Goal: Task Accomplishment & Management: Complete application form

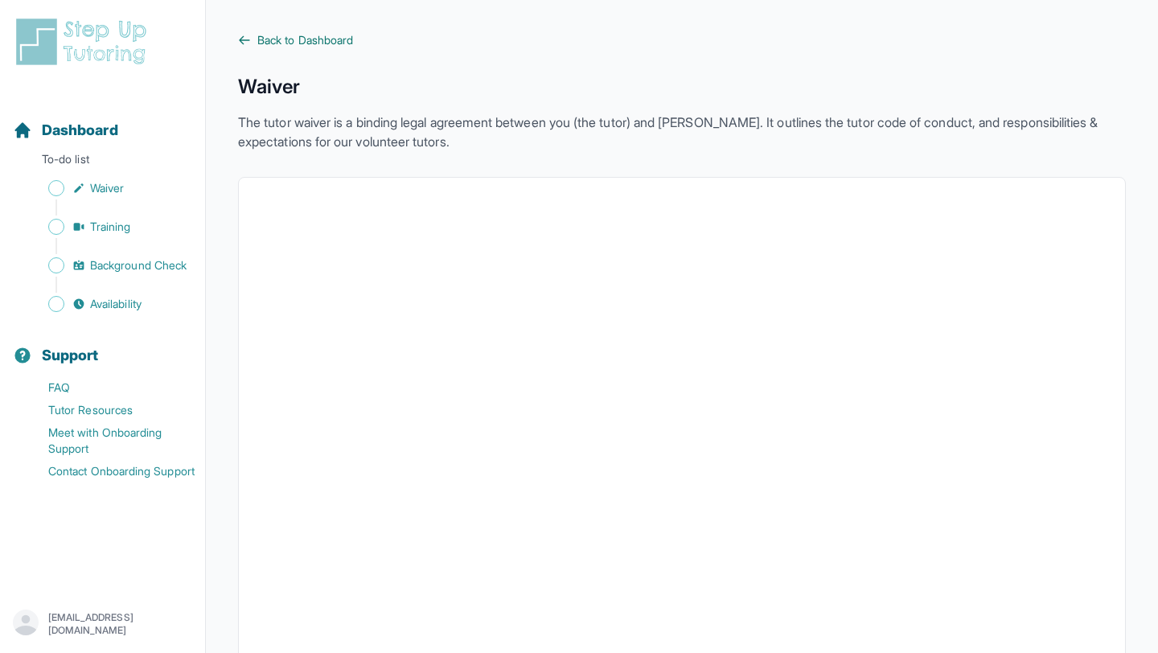
click at [328, 43] on span "Back to Dashboard" at bounding box center [305, 40] width 96 height 16
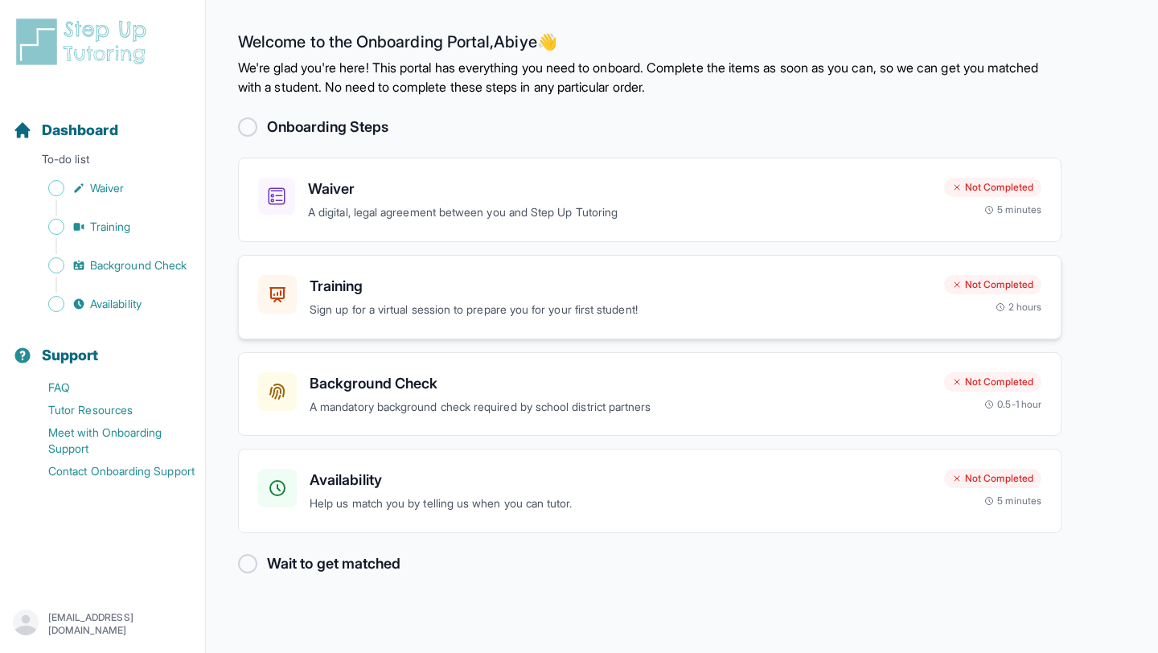
click at [370, 301] on p "Sign up for a virtual session to prepare you for your first student!" at bounding box center [621, 310] width 622 height 18
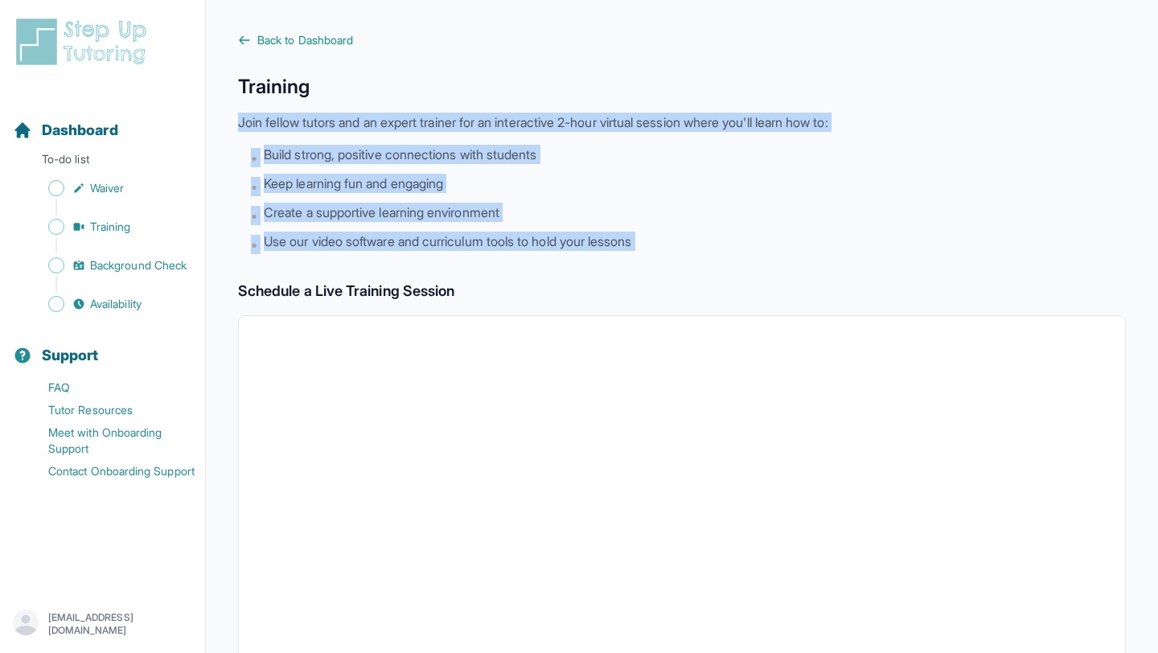
drag, startPoint x: 235, startPoint y: 121, endPoint x: 535, endPoint y: 270, distance: 335.2
click at [535, 270] on main "Back to Dashboard Training Join fellow tutors and an expert trainer for an inte…" at bounding box center [682, 566] width 952 height 1132
click at [535, 270] on div "Back to Dashboard Training Join fellow tutors and an expert trainer for an inte…" at bounding box center [682, 566] width 888 height 1068
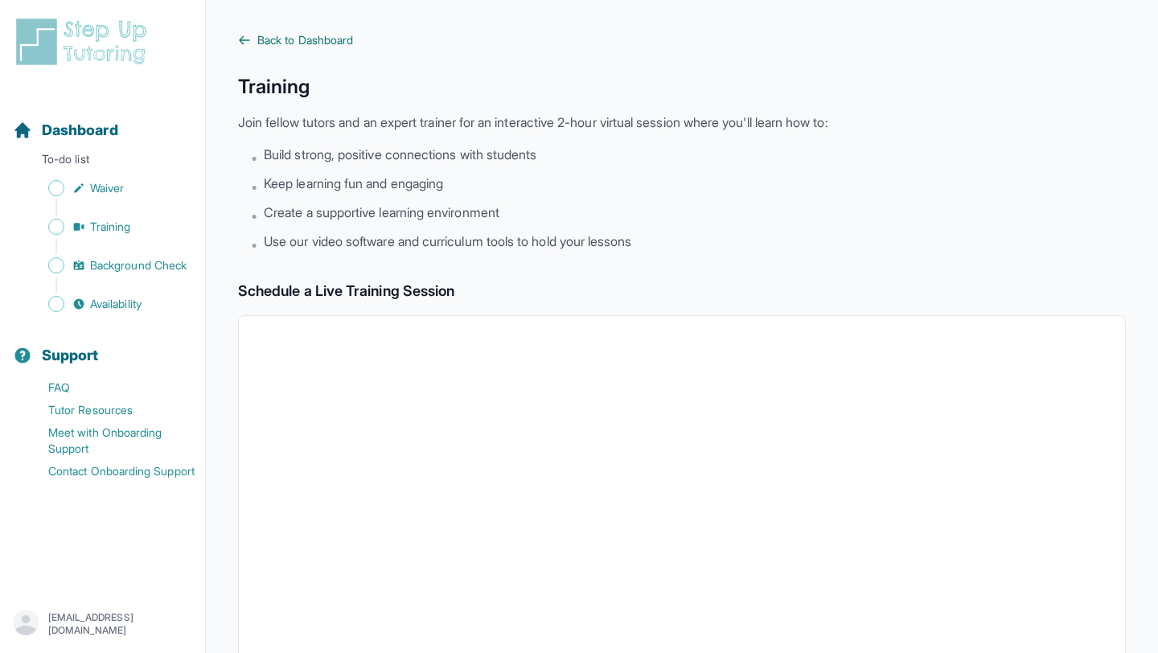
click at [269, 34] on span "Back to Dashboard" at bounding box center [305, 40] width 96 height 16
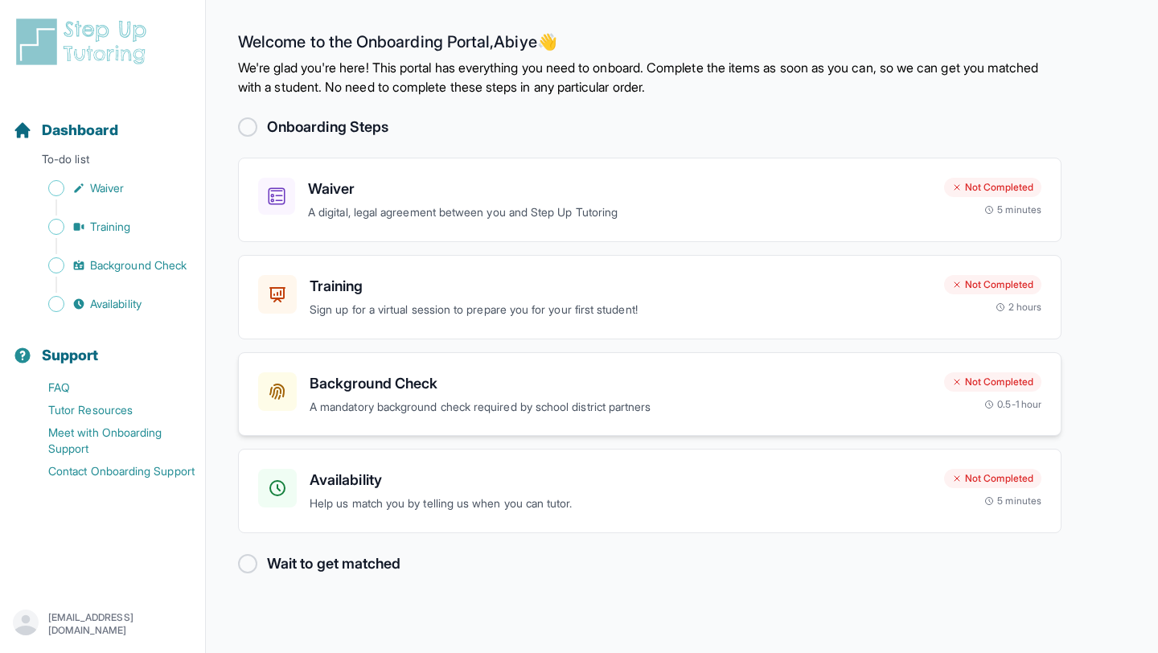
click at [413, 403] on p "A mandatory background check required by school district partners" at bounding box center [621, 407] width 622 height 18
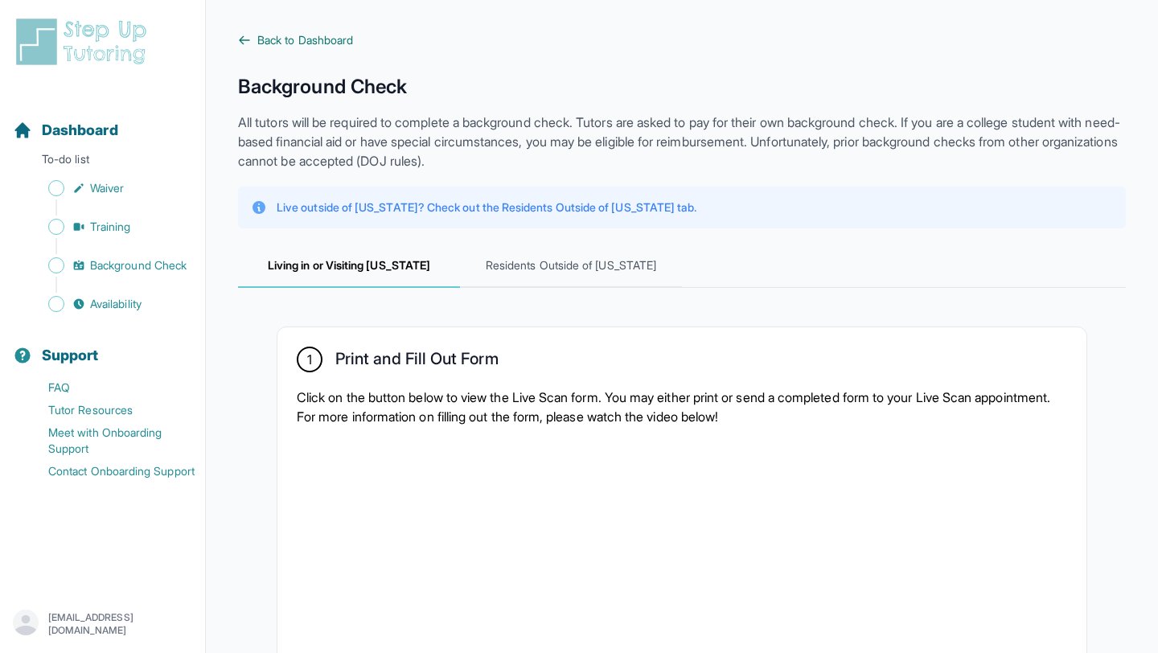
click at [240, 41] on icon at bounding box center [245, 39] width 10 height 7
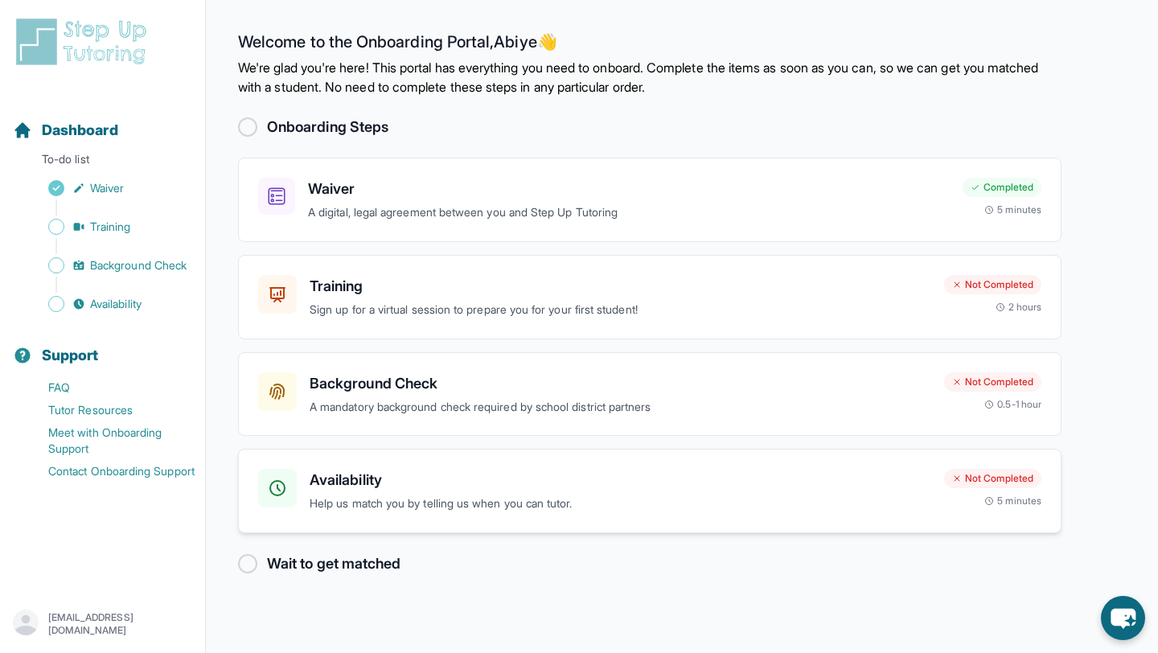
click at [479, 477] on h3 "Availability" at bounding box center [621, 480] width 622 height 23
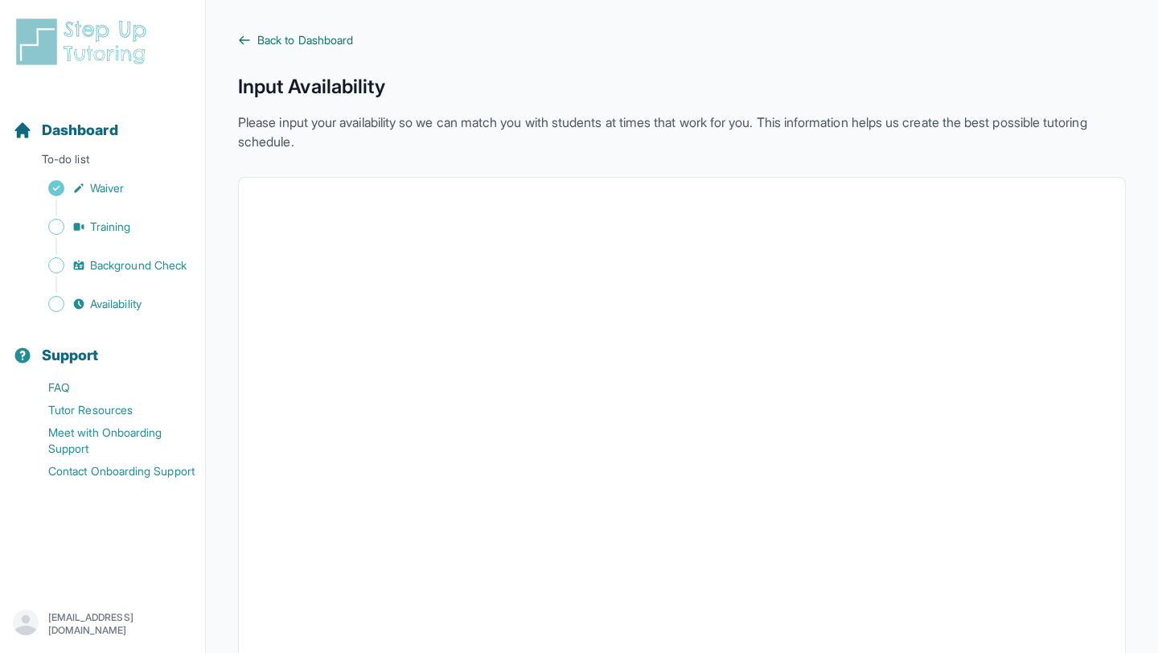
click at [246, 42] on icon at bounding box center [244, 40] width 13 height 13
